Goal: Transaction & Acquisition: Download file/media

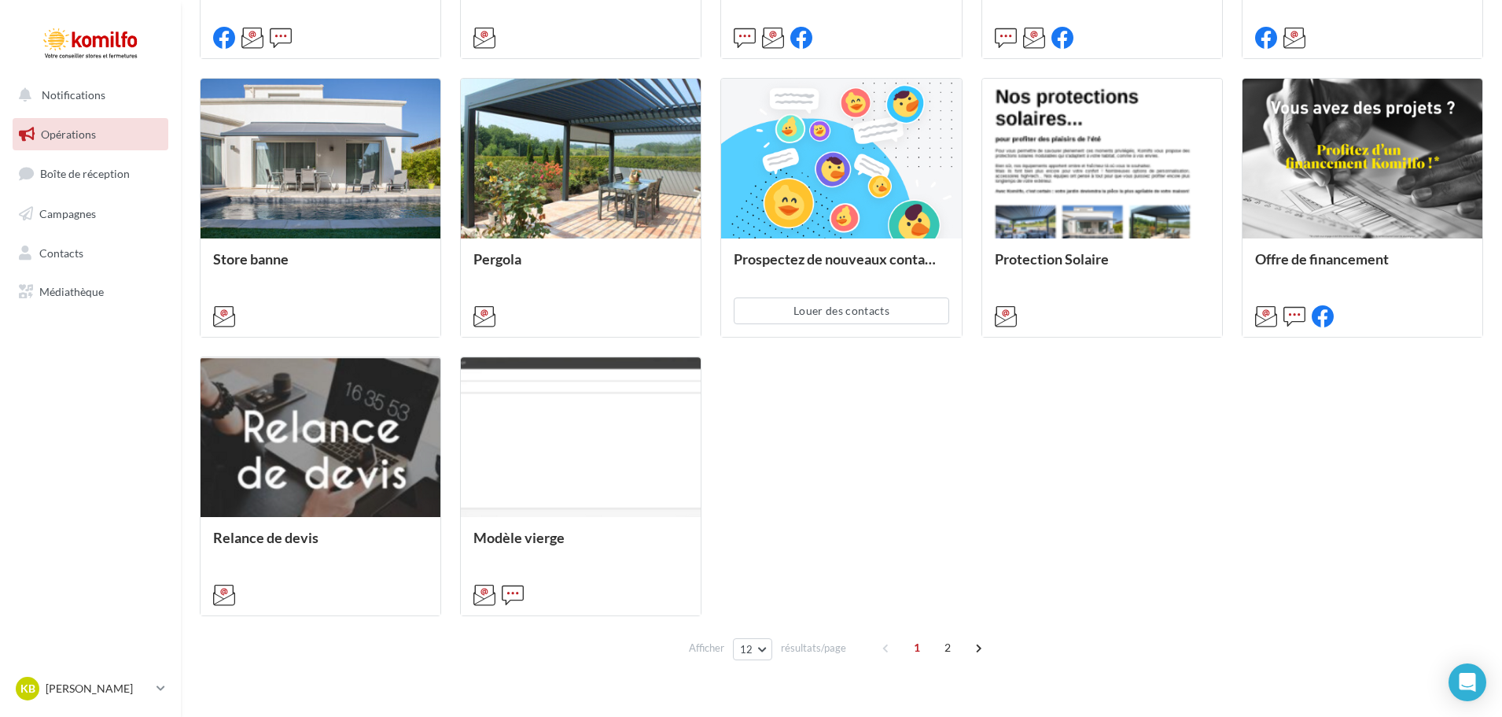
scroll to position [738, 0]
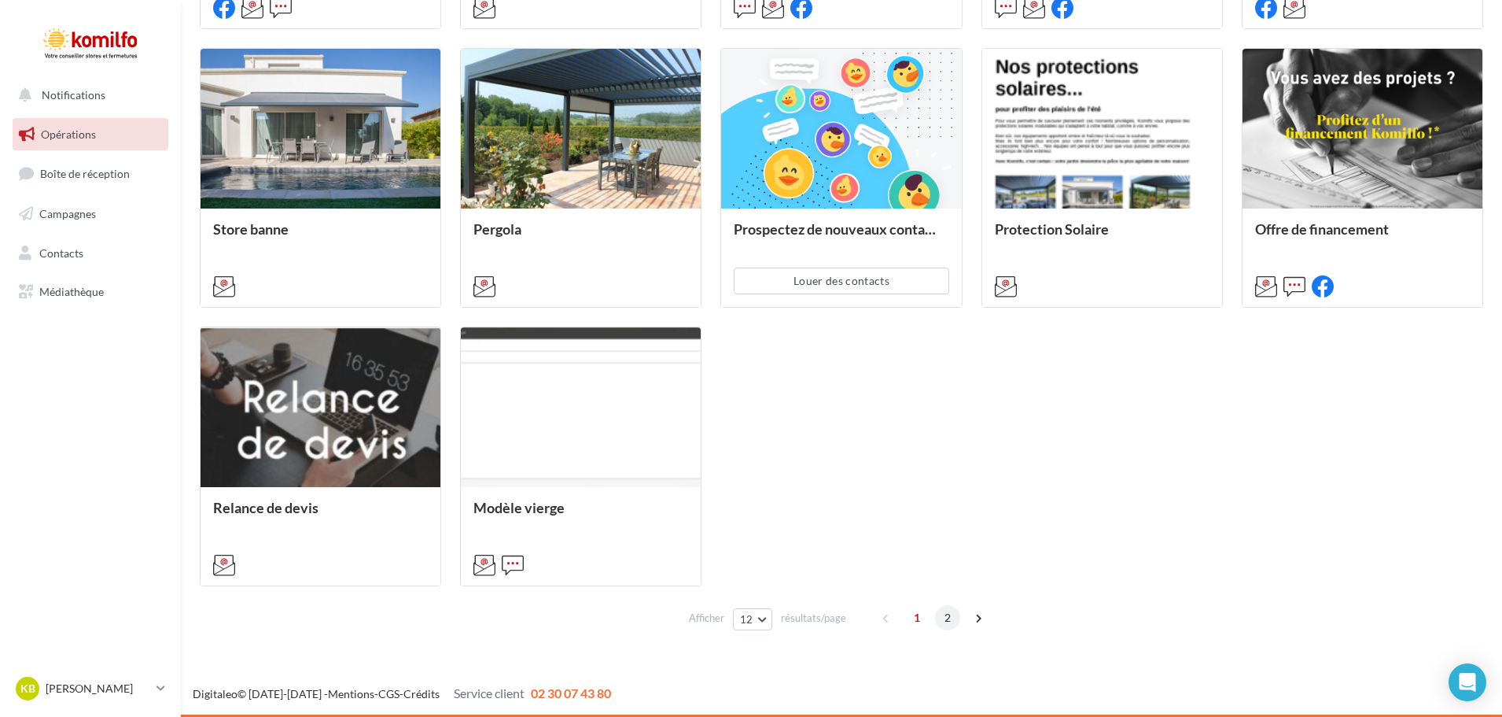
click at [949, 617] on span "2" at bounding box center [947, 617] width 25 height 25
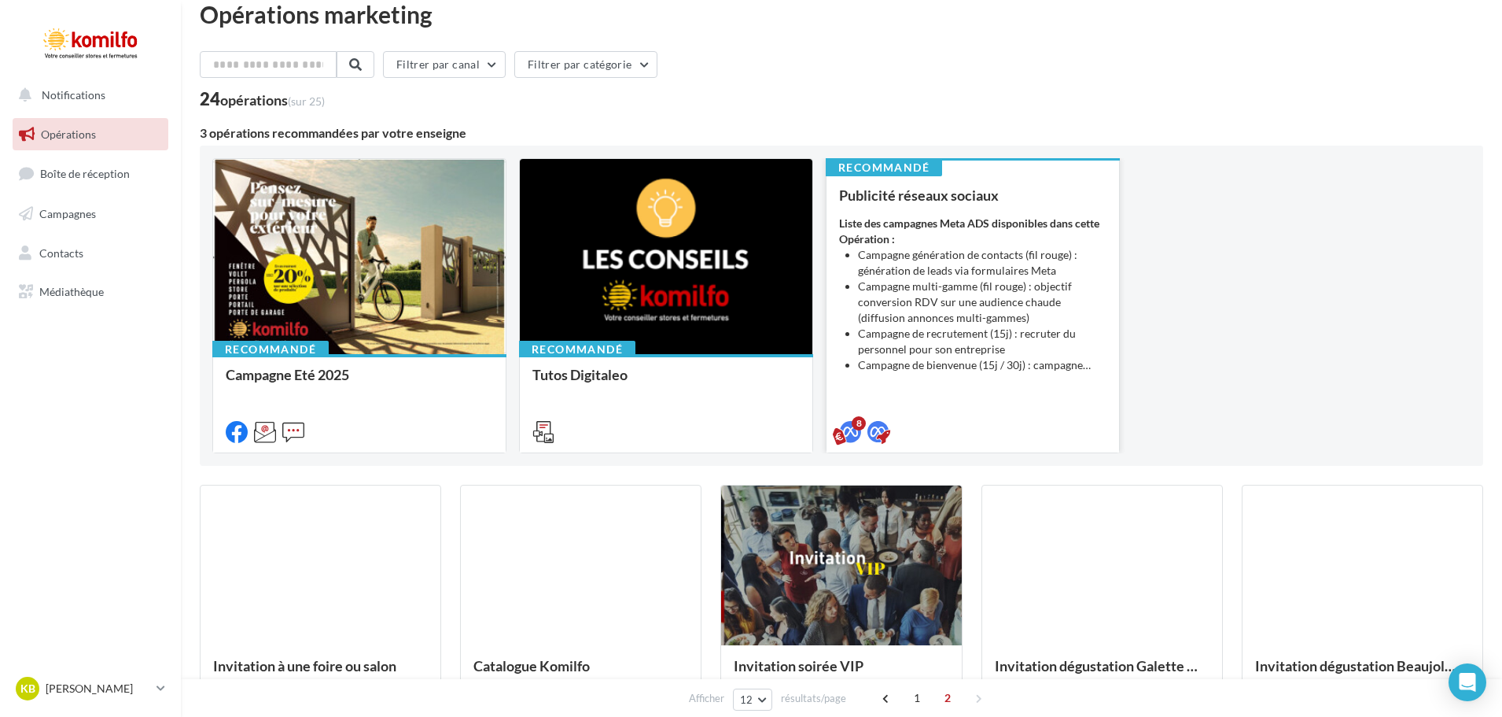
scroll to position [0, 0]
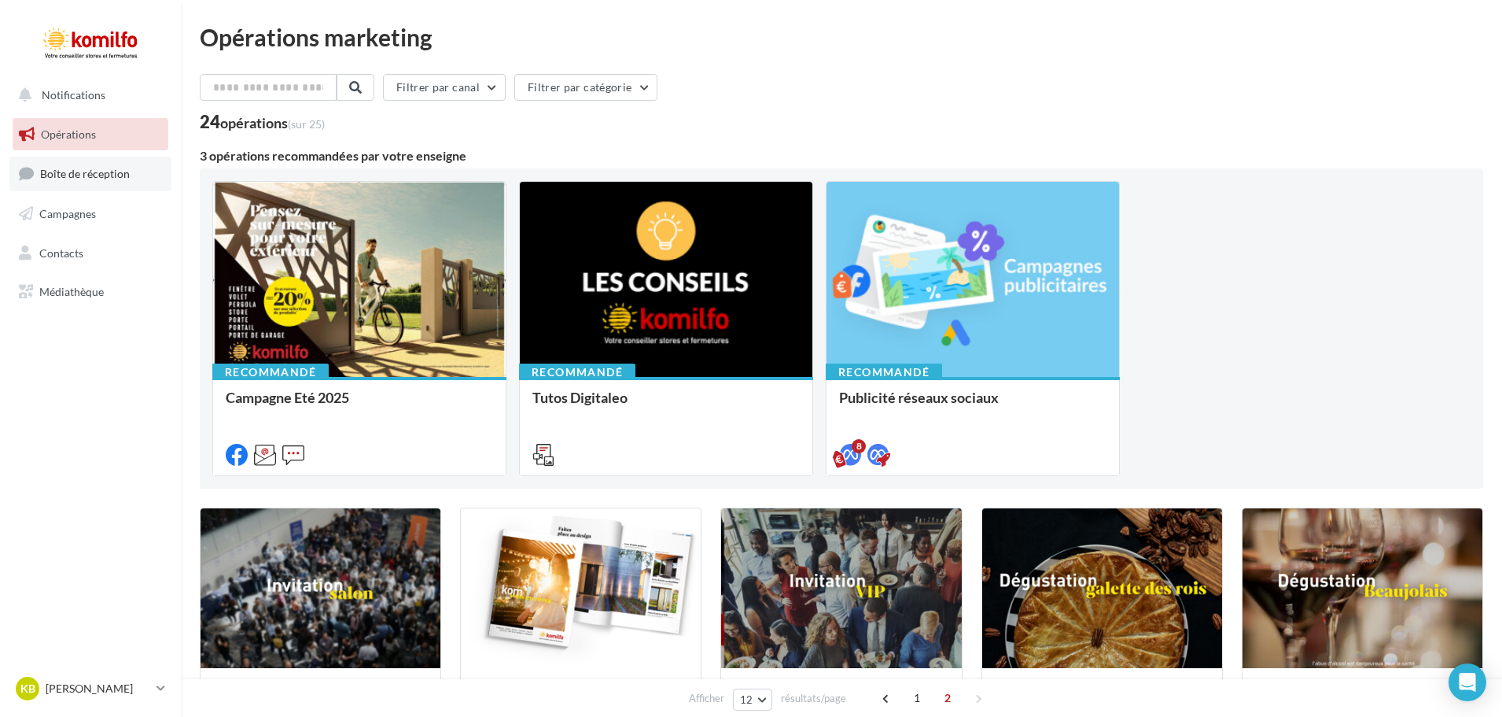
click at [68, 171] on span "Boîte de réception" at bounding box center [85, 173] width 90 height 13
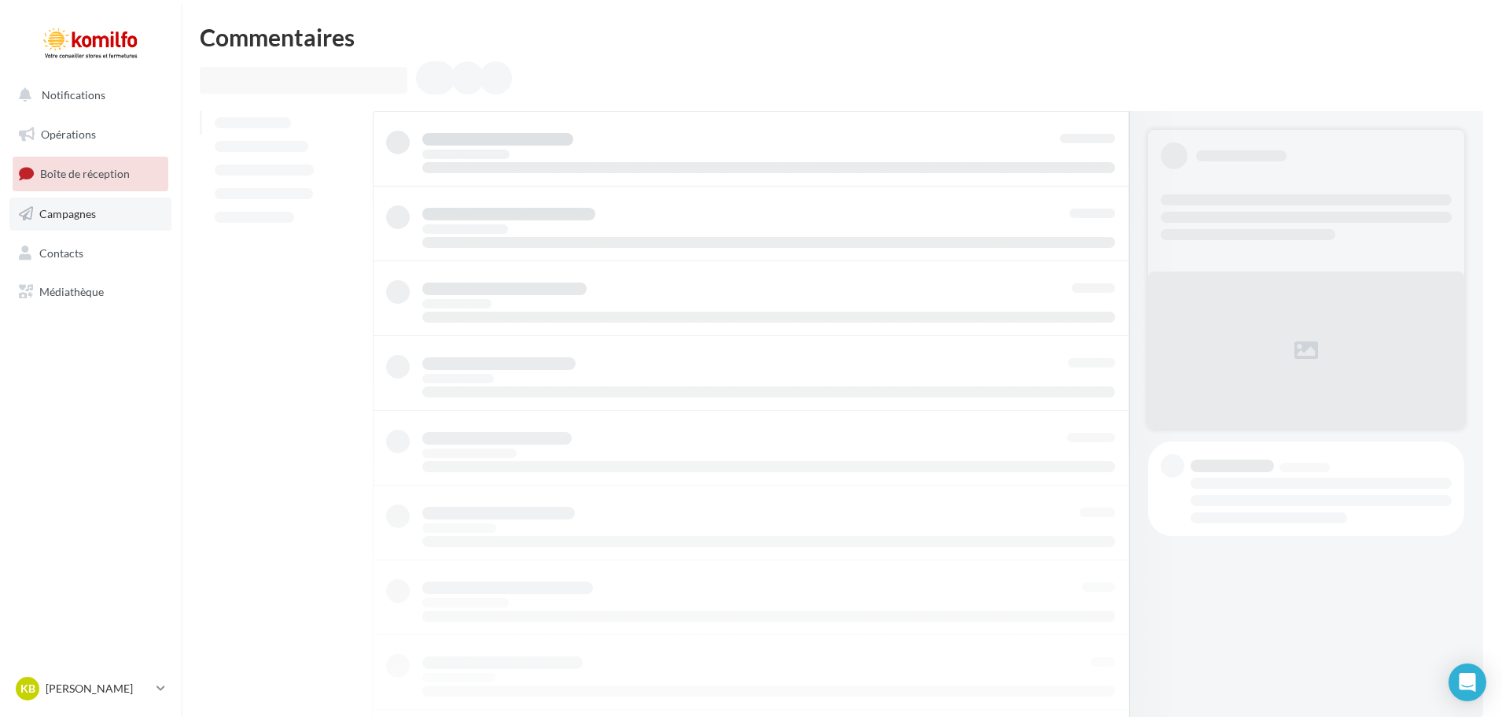
click at [79, 207] on span "Campagnes" at bounding box center [67, 213] width 57 height 13
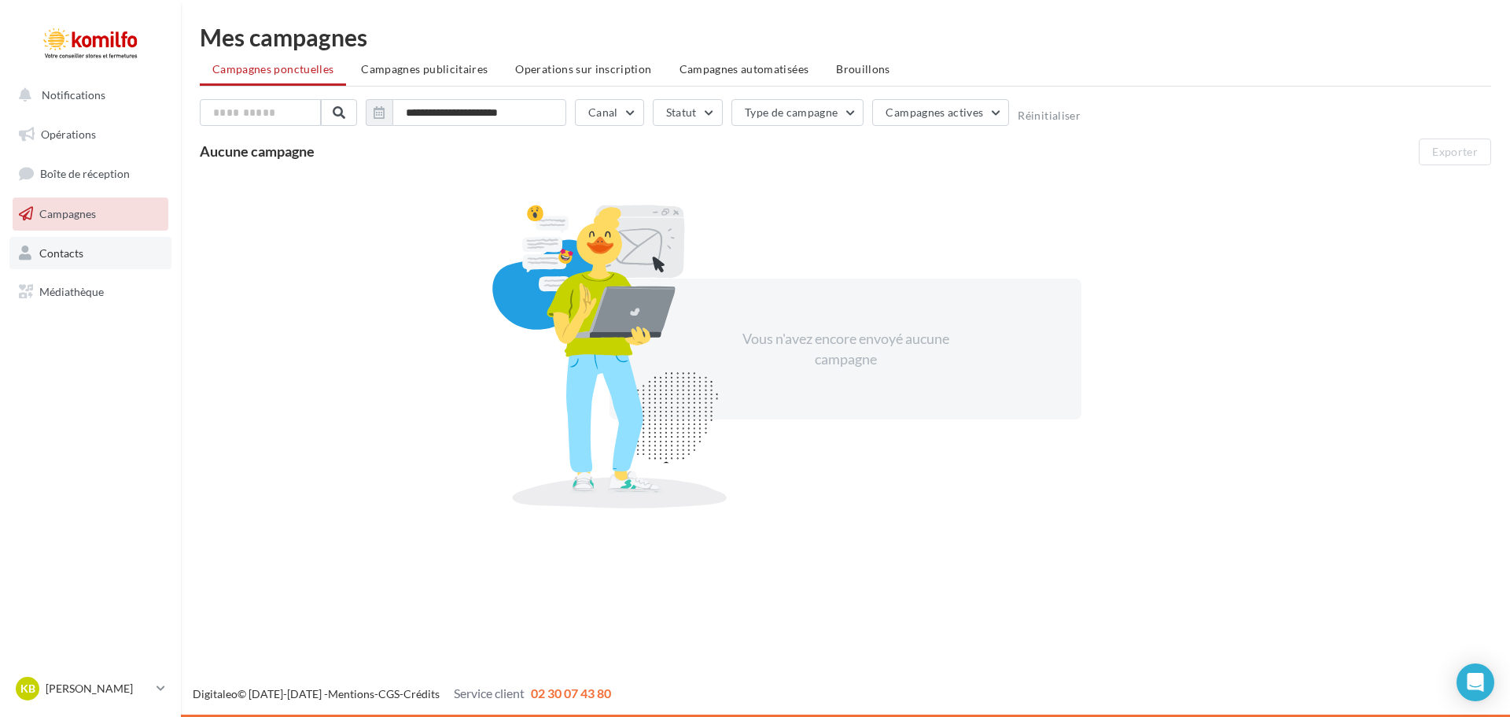
click at [47, 256] on span "Contacts" at bounding box center [61, 251] width 44 height 13
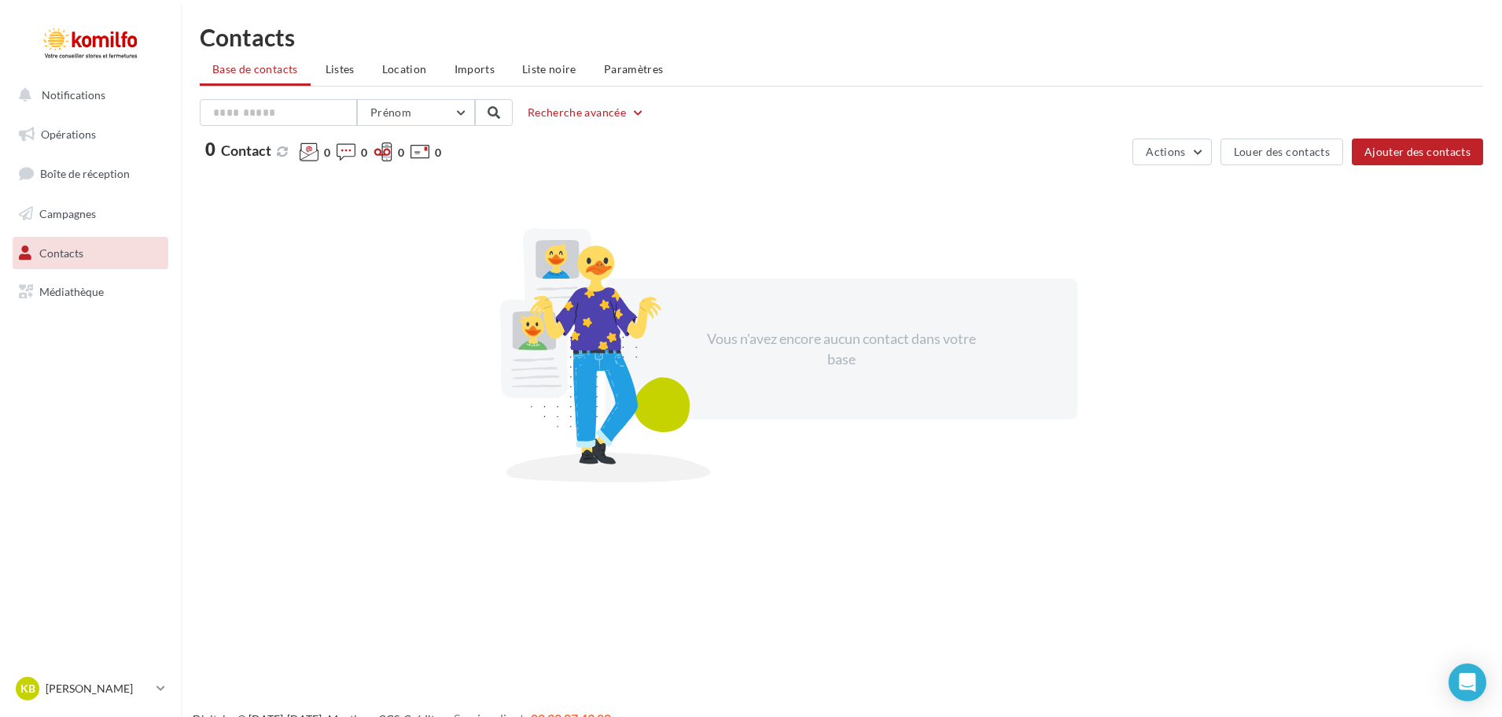
click at [56, 287] on span "Médiathèque" at bounding box center [71, 291] width 64 height 13
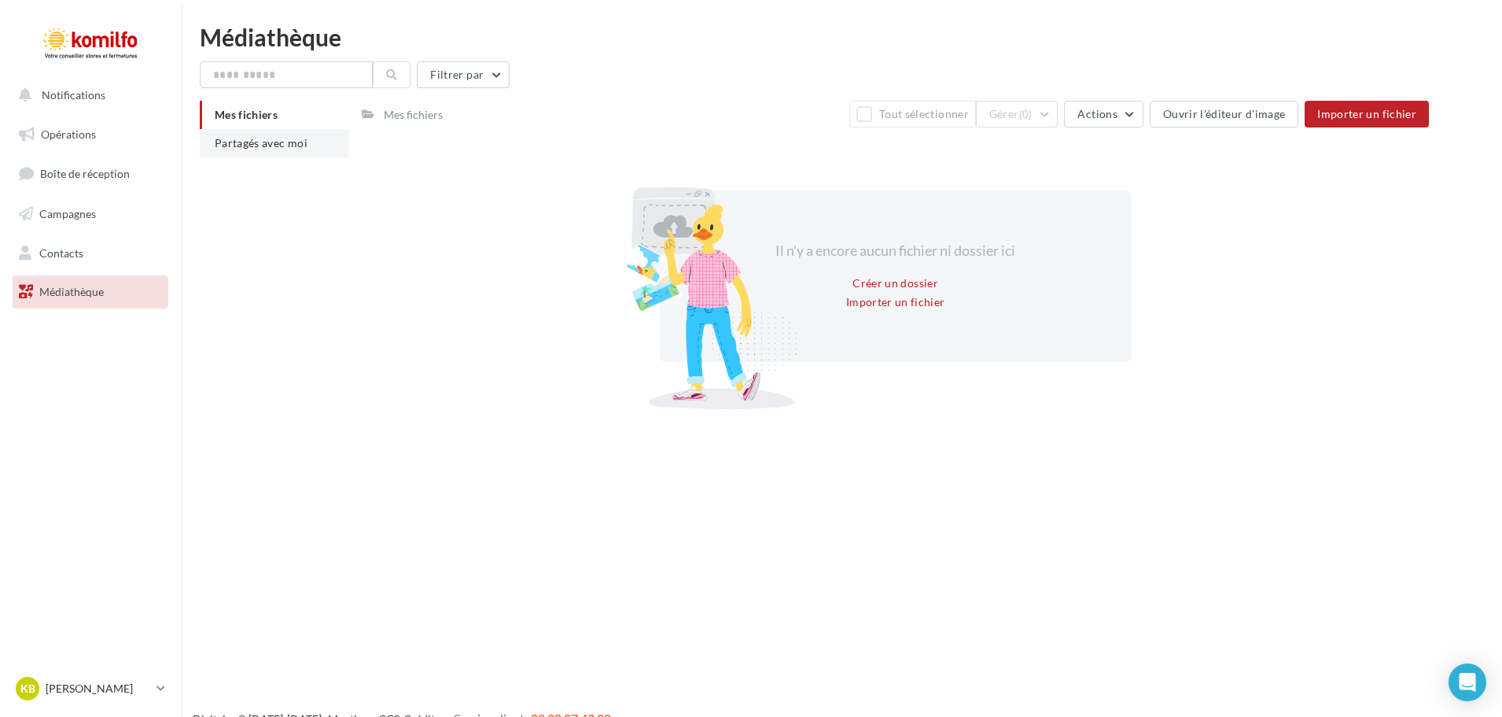
click at [269, 151] on li "Partagés avec moi" at bounding box center [274, 143] width 149 height 28
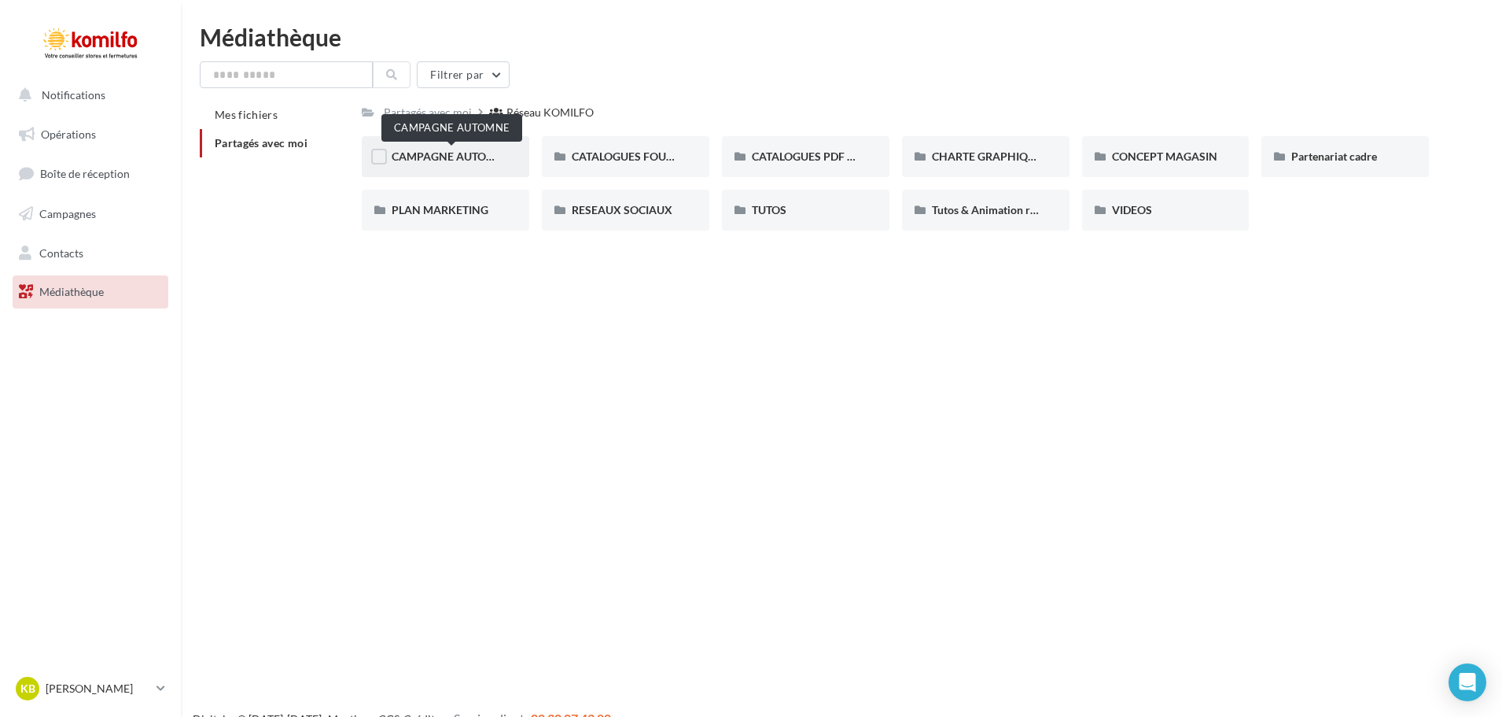
click at [417, 155] on span "CAMPAGNE AUTOMNE" at bounding box center [452, 155] width 120 height 13
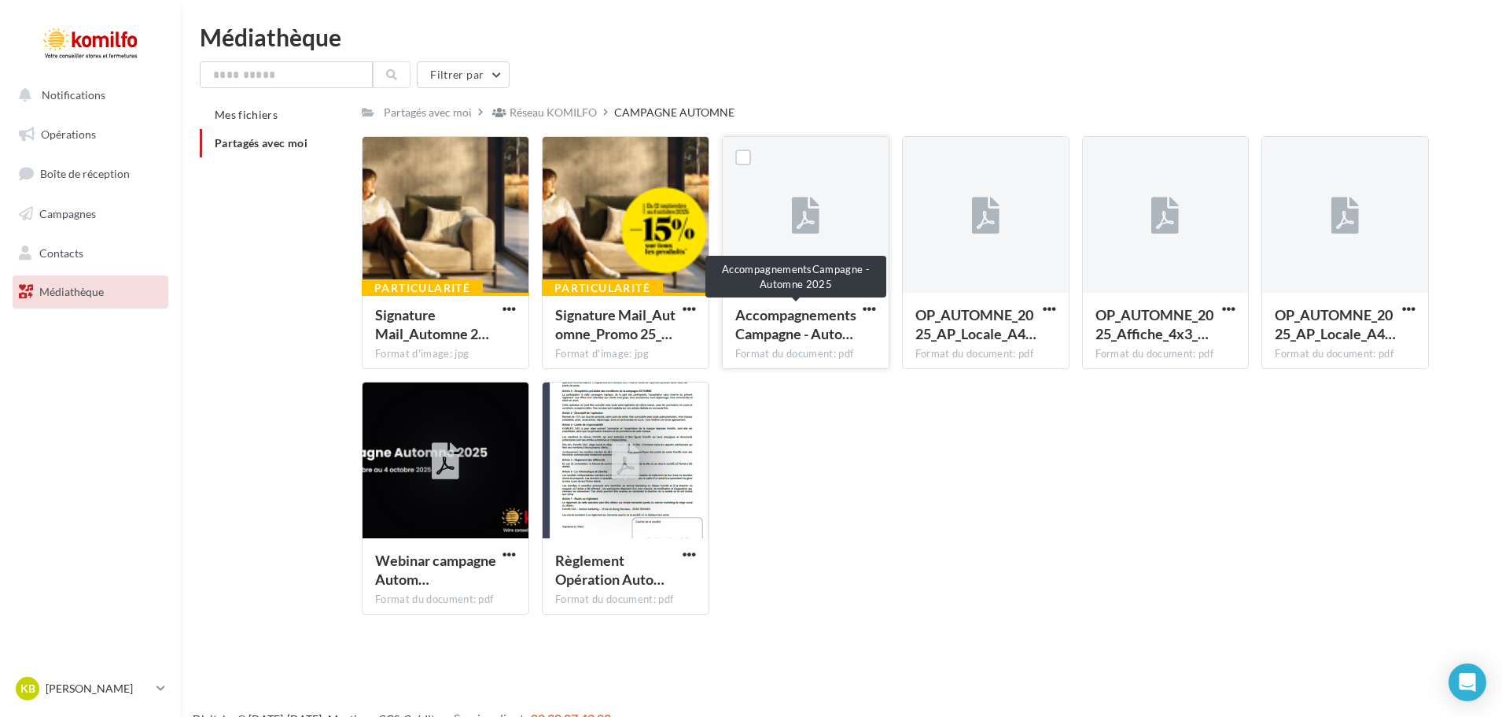
click at [820, 315] on span "AccompagnementsCampagne - Auto…" at bounding box center [795, 324] width 121 height 36
click at [805, 326] on span "AccompagnementsCampagne - Auto…" at bounding box center [795, 324] width 121 height 36
click at [866, 304] on span "button" at bounding box center [869, 308] width 13 height 13
click at [832, 343] on button "Télécharger" at bounding box center [800, 339] width 157 height 41
